Goal: Transaction & Acquisition: Purchase product/service

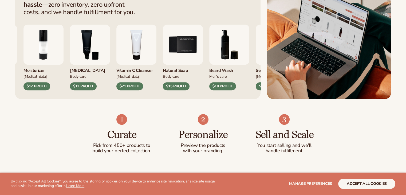
scroll to position [246, 0]
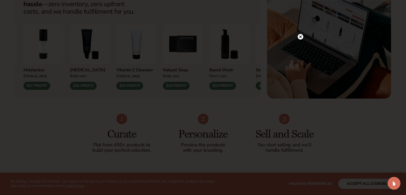
click at [201, 39] on icon at bounding box center [301, 37] width 6 height 6
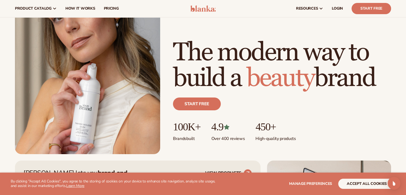
scroll to position [0, 0]
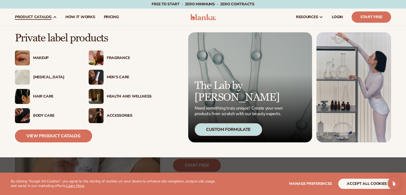
click at [42, 73] on div "[MEDICAL_DATA]" at bounding box center [46, 77] width 63 height 15
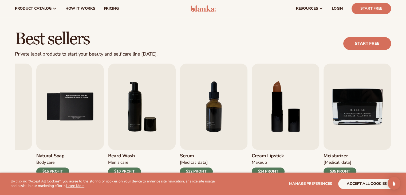
scroll to position [127, 0]
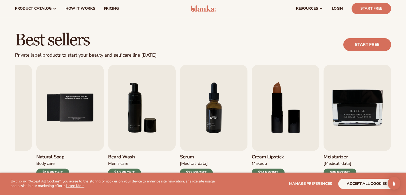
click at [205, 125] on img "7 / 9" at bounding box center [214, 108] width 68 height 86
click at [368, 184] on button "accept all cookies" at bounding box center [366, 184] width 57 height 10
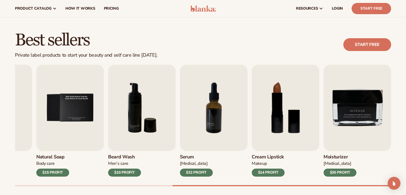
click at [202, 175] on div "$32 PROFIT" at bounding box center [196, 172] width 33 height 8
click at [215, 132] on img "7 / 9" at bounding box center [214, 108] width 68 height 86
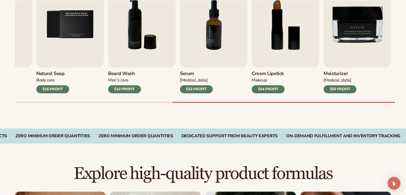
scroll to position [213, 0]
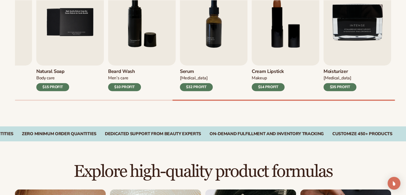
click at [266, 88] on div "$14 PROFIT" at bounding box center [268, 87] width 33 height 8
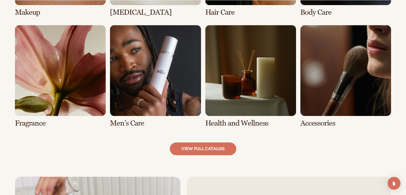
scroll to position [512, 0]
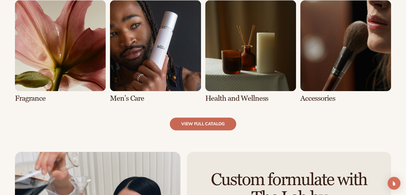
click at [210, 123] on link "view full catalog" at bounding box center [203, 123] width 66 height 13
